Goal: Information Seeking & Learning: Learn about a topic

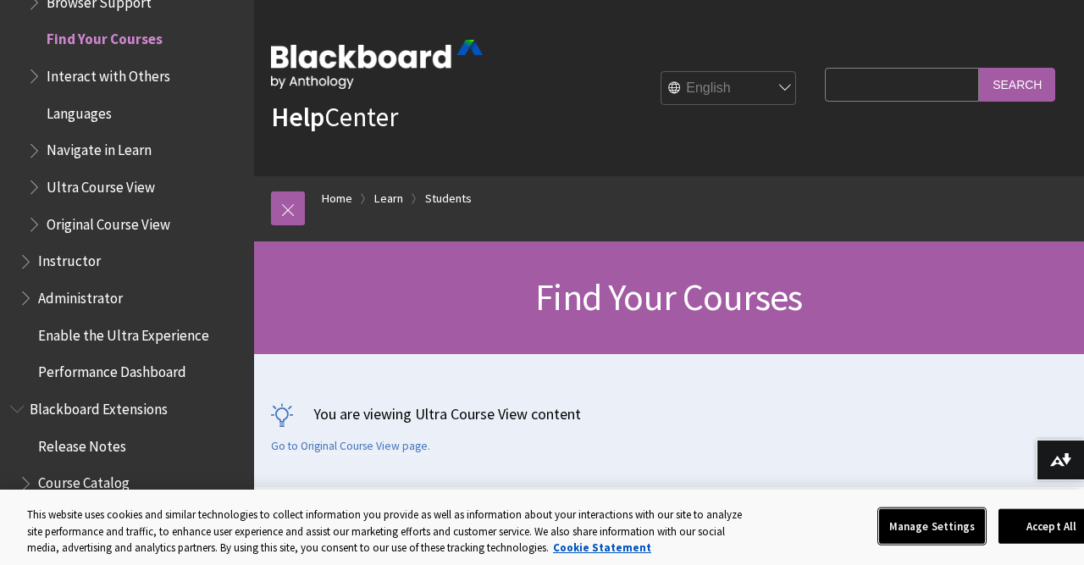
click at [928, 525] on button "Manage Settings" at bounding box center [932, 526] width 106 height 36
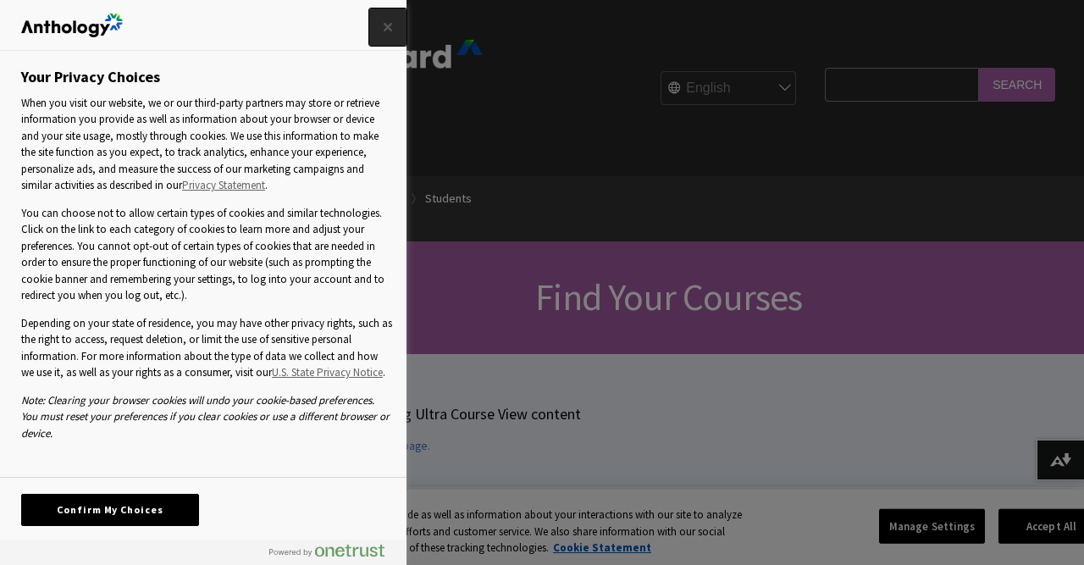
scroll to position [24, 0]
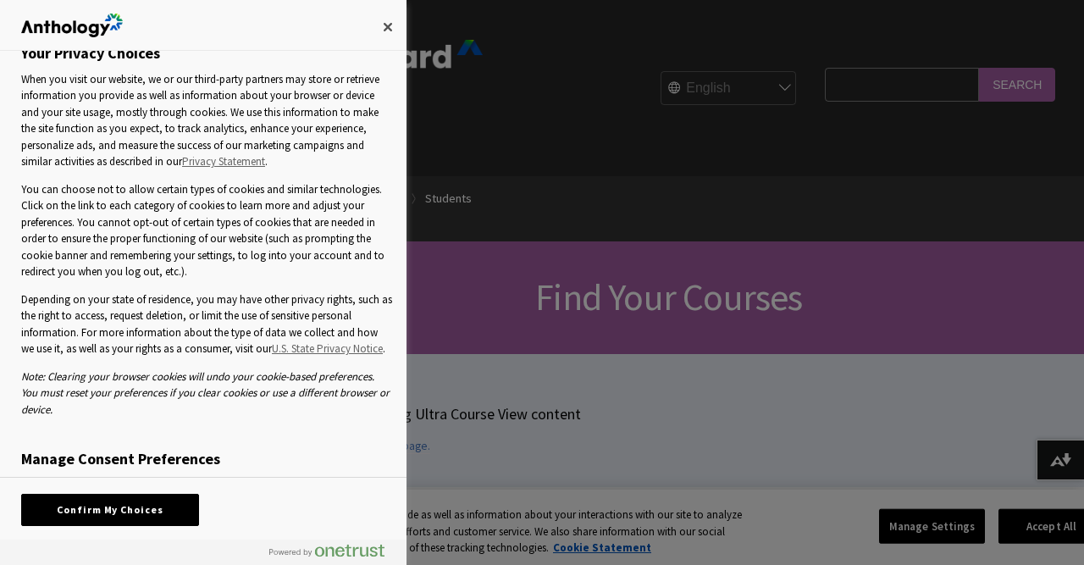
click at [101, 464] on h3 "Manage Consent Preferences" at bounding box center [206, 463] width 371 height 27
click at [384, 22] on button "Close" at bounding box center [387, 26] width 37 height 37
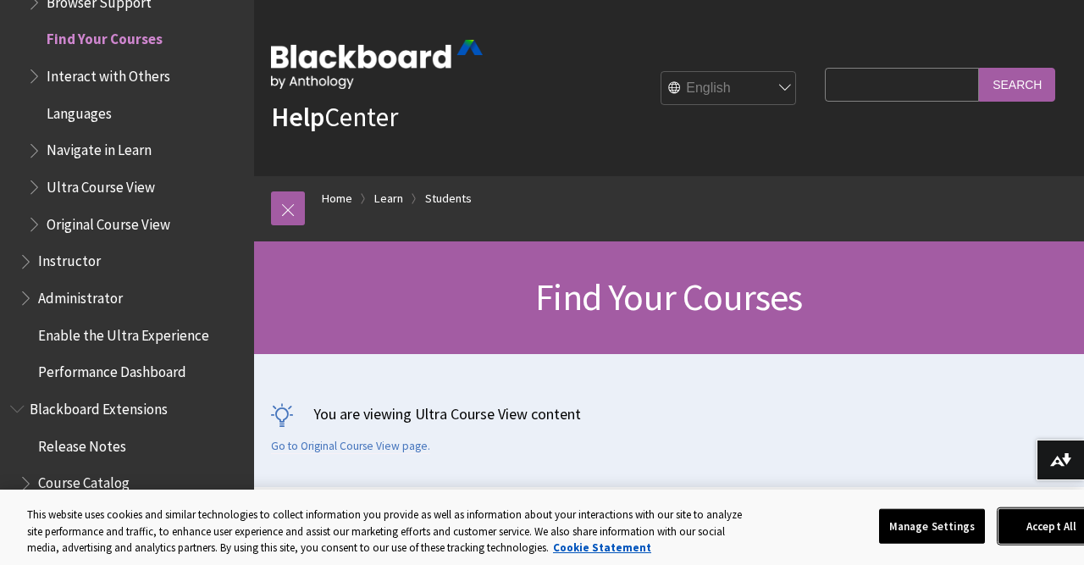
click at [1035, 529] on button "Accept All" at bounding box center [1052, 526] width 106 height 36
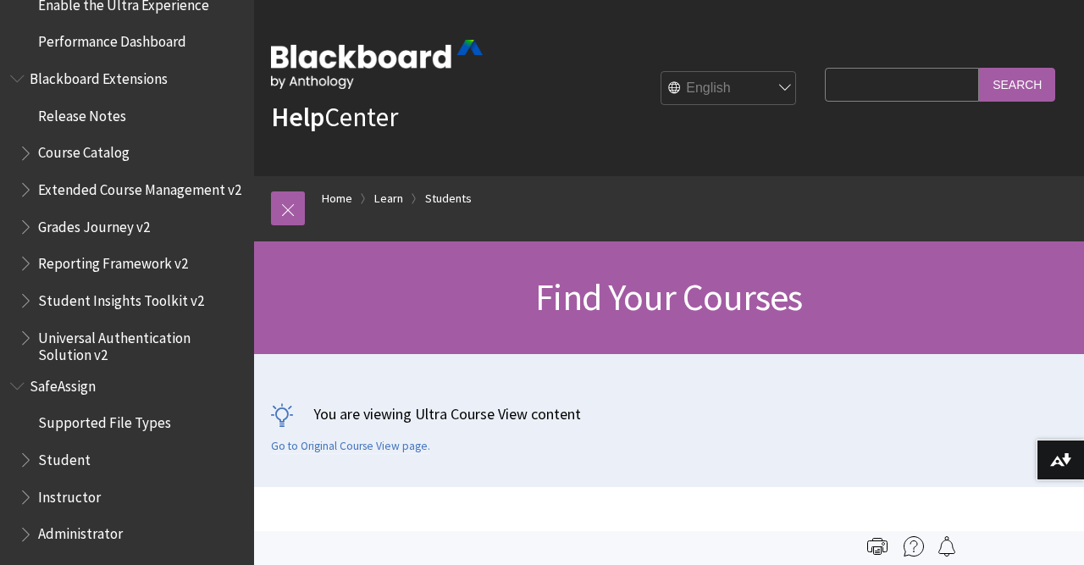
scroll to position [2146, 0]
click at [25, 463] on span "Book outline for Blackboard SafeAssign" at bounding box center [28, 456] width 18 height 21
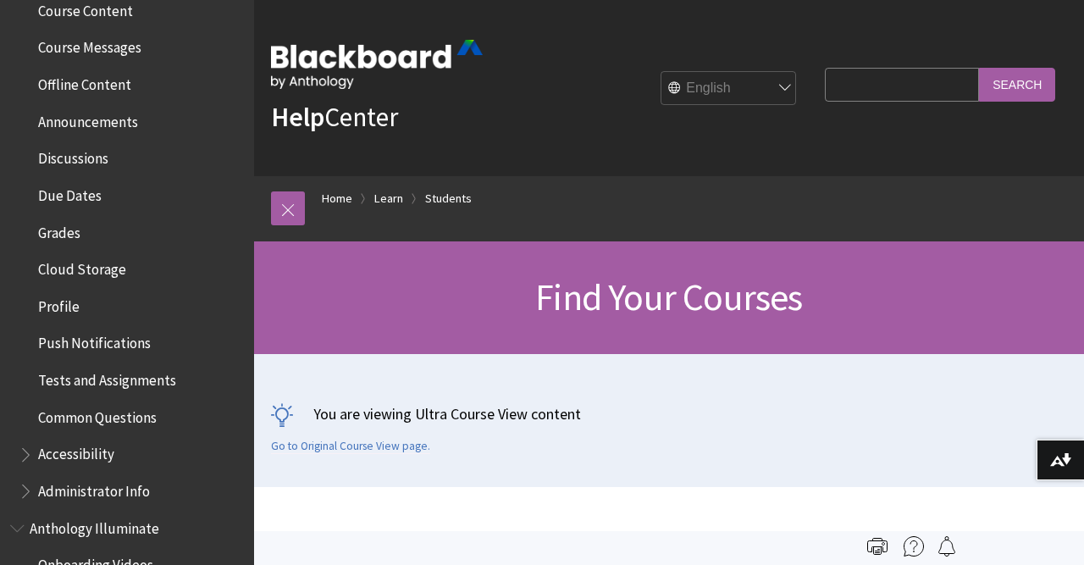
scroll to position [573, 0]
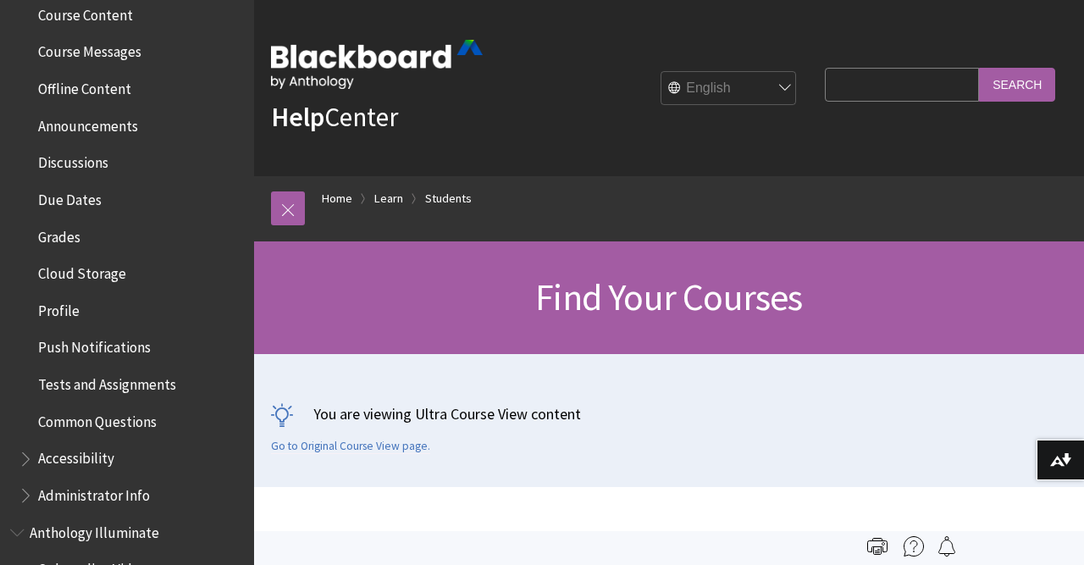
click at [135, 421] on span "Common Questions" at bounding box center [97, 418] width 119 height 23
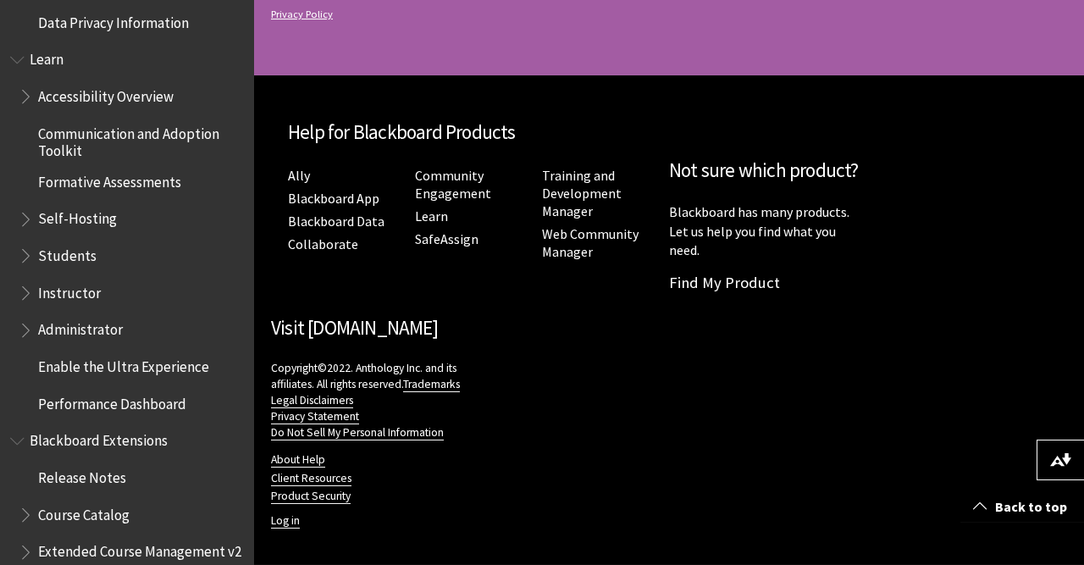
scroll to position [1423, 0]
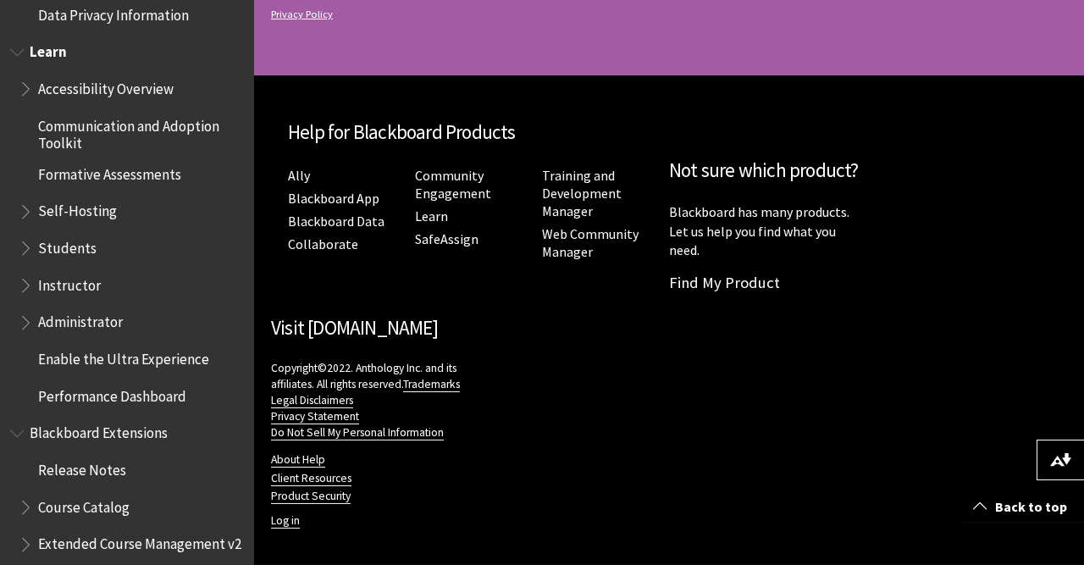
click at [19, 245] on span "Book outline for Blackboard Learn Help" at bounding box center [28, 244] width 18 height 21
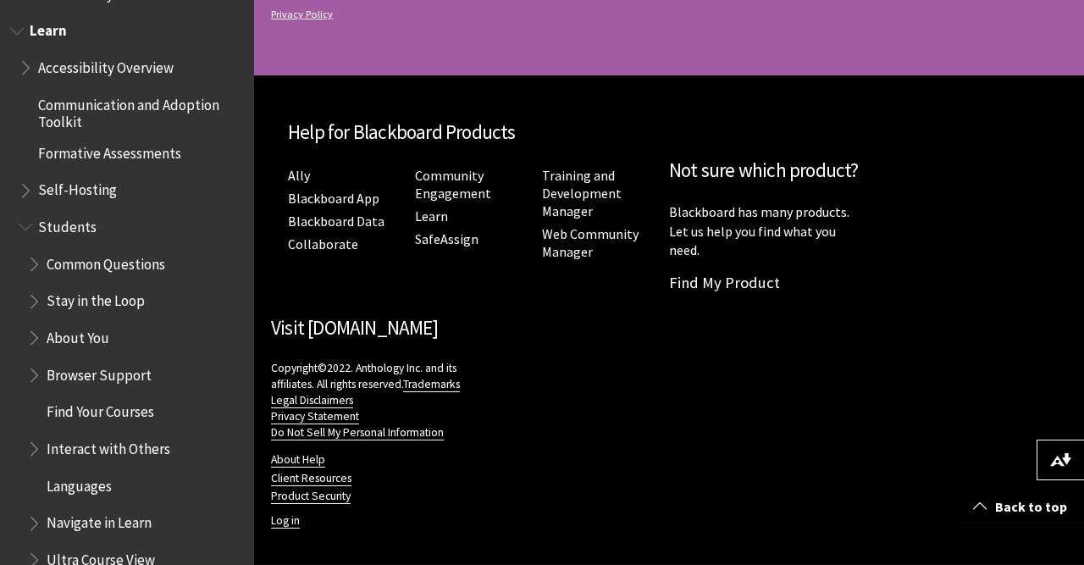
scroll to position [1445, 0]
click at [36, 270] on span "Book outline for Blackboard Learn Help" at bounding box center [36, 259] width 18 height 21
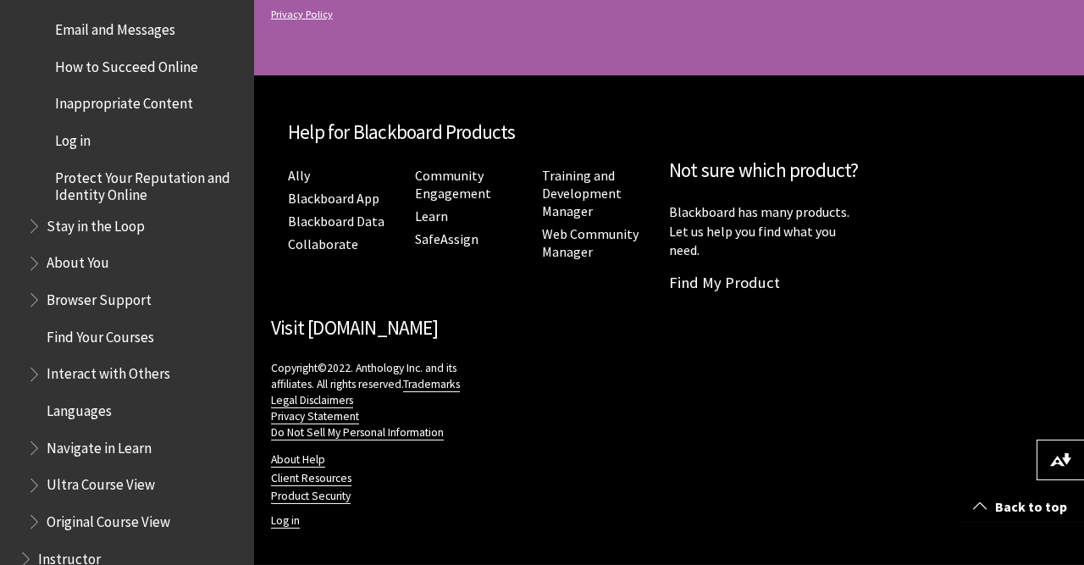
scroll to position [1759, 0]
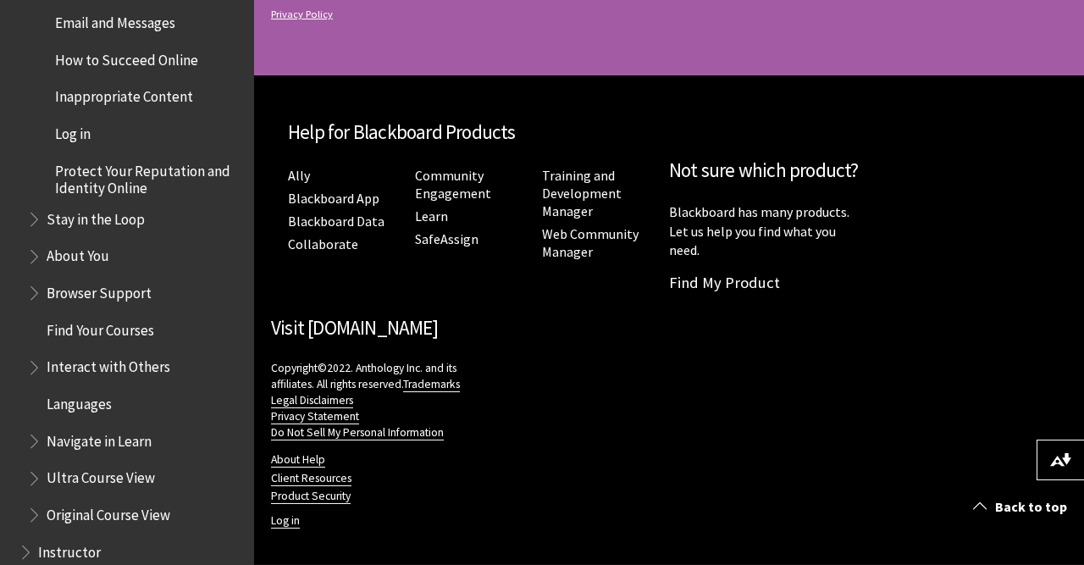
click at [75, 323] on span "Find Your Courses" at bounding box center [101, 327] width 108 height 23
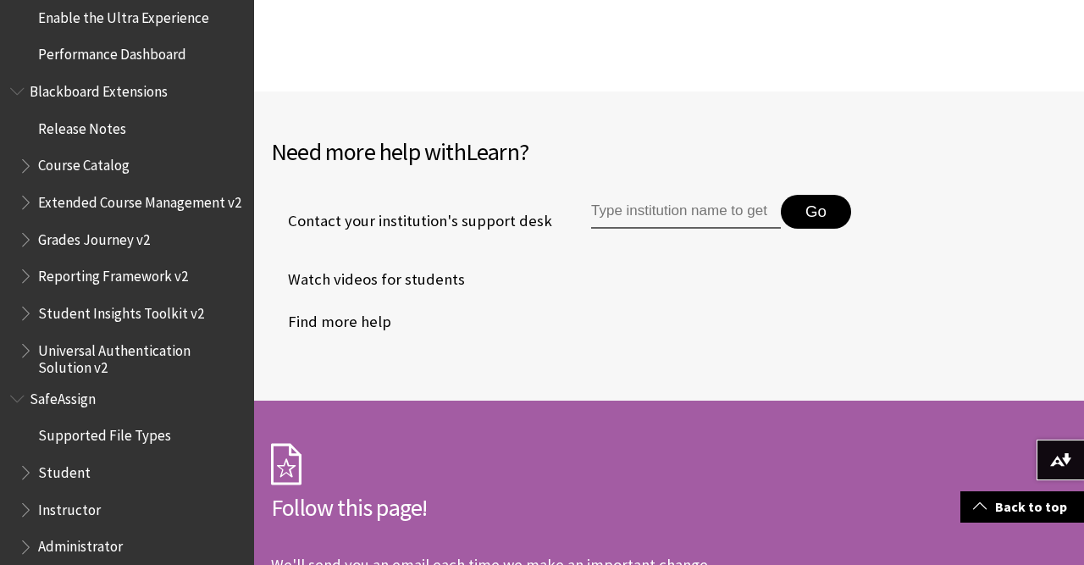
scroll to position [2149, 0]
